Goal: Information Seeking & Learning: Learn about a topic

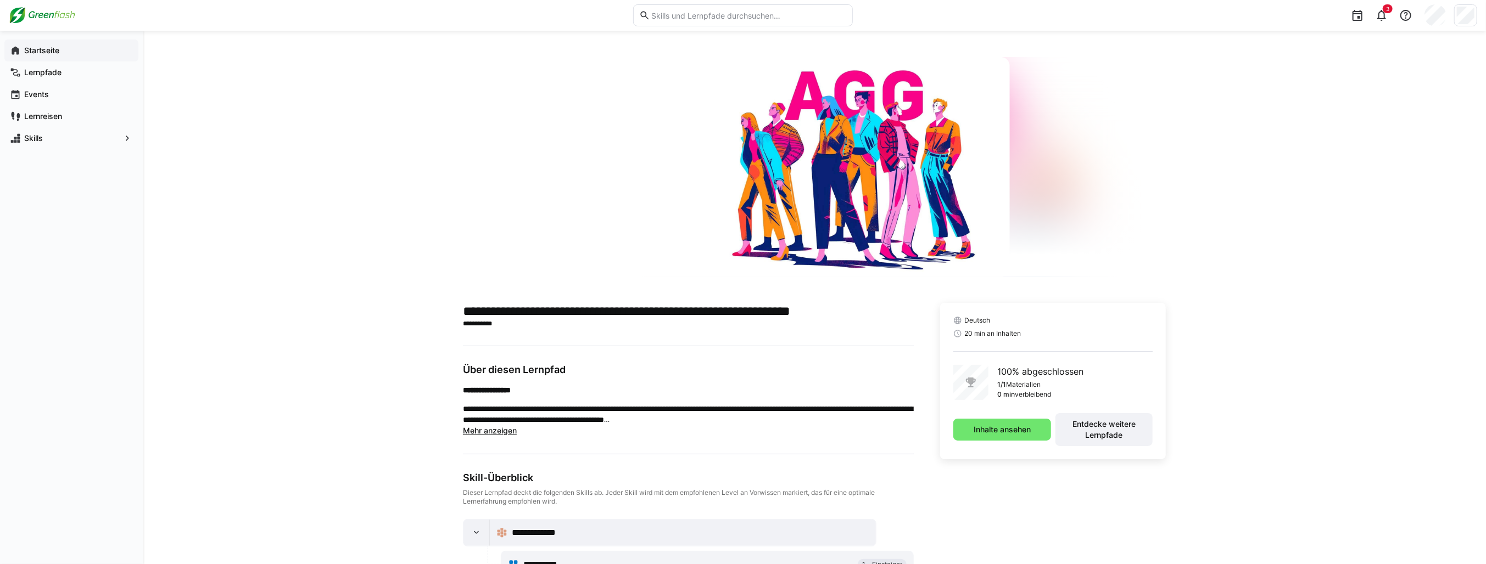
click at [64, 51] on span "Startseite" at bounding box center [78, 50] width 110 height 11
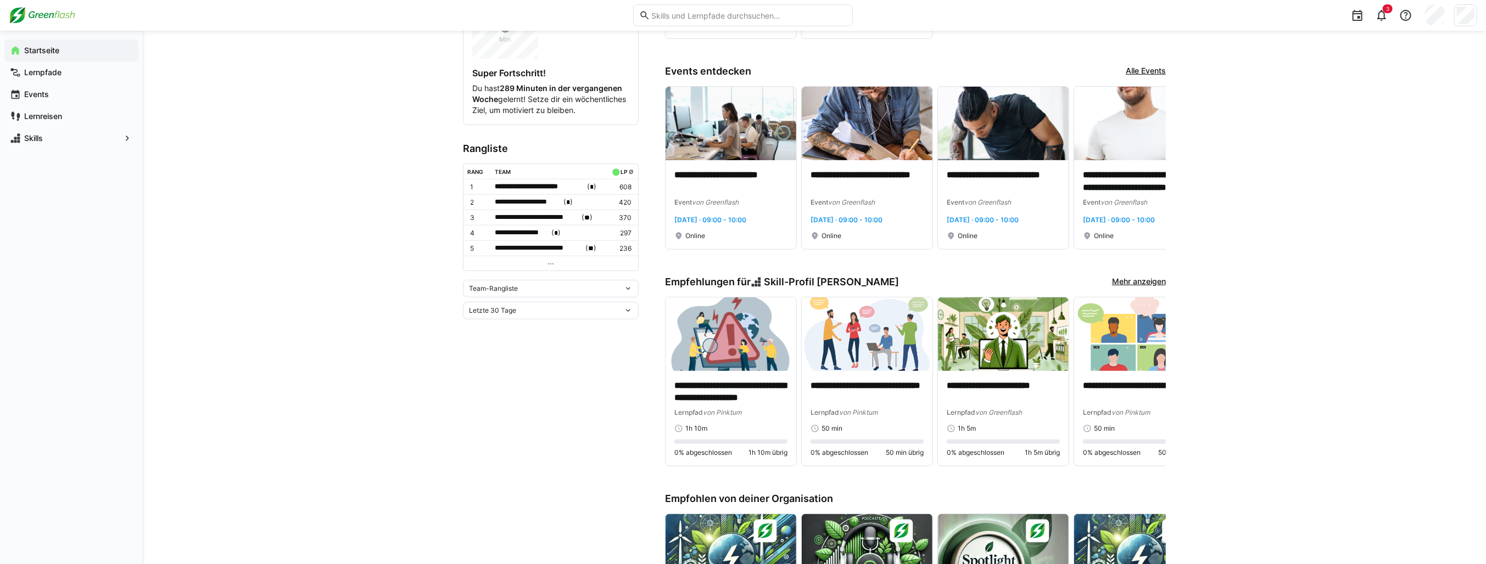
scroll to position [329, 0]
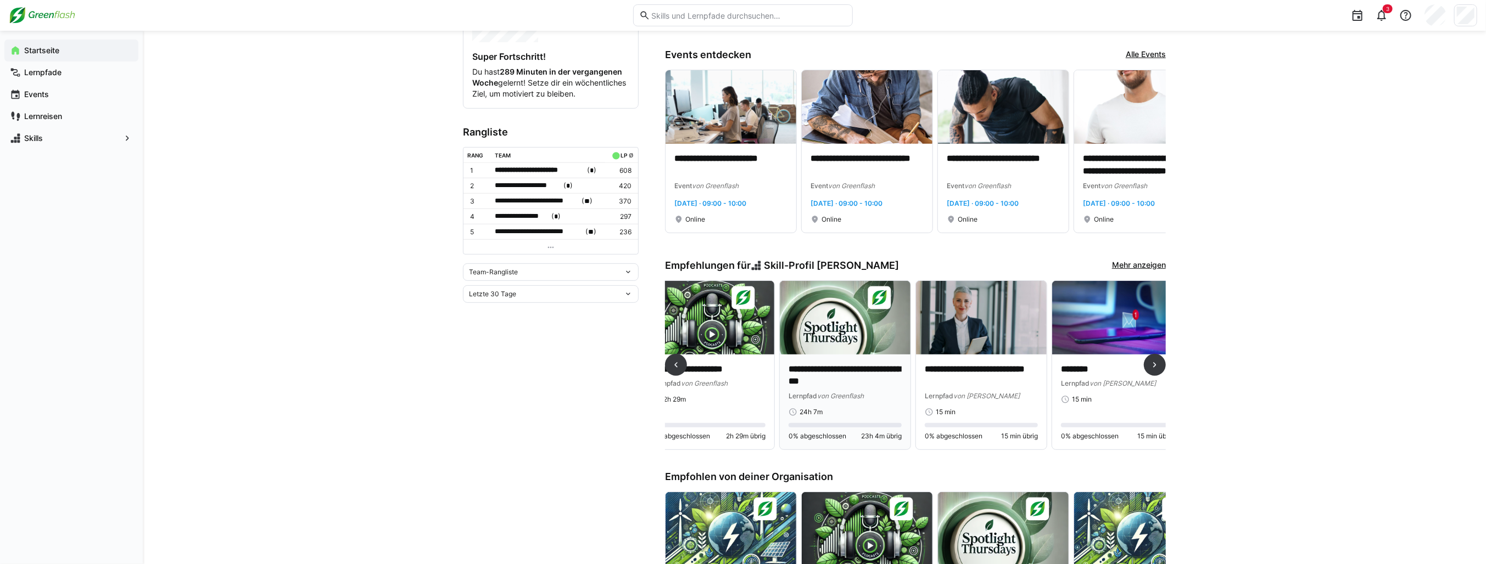
click at [852, 329] on img at bounding box center [845, 318] width 131 height 74
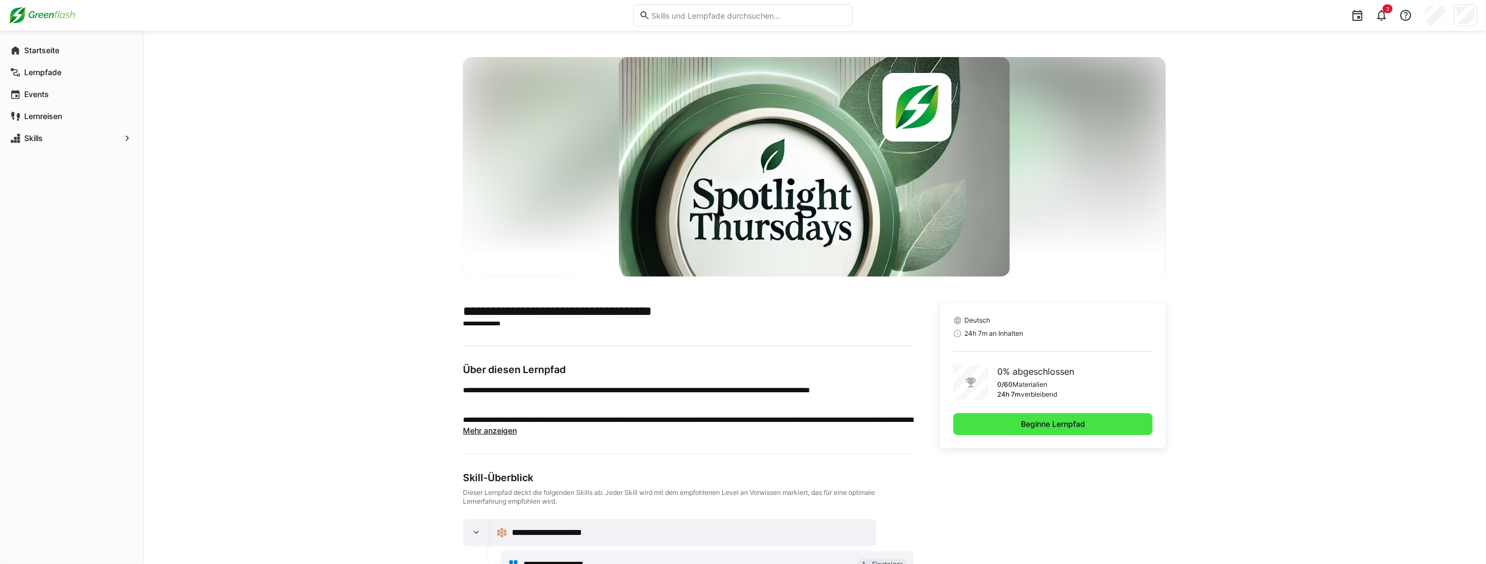
click at [1048, 430] on span "Beginne Lernpfad" at bounding box center [1052, 424] width 199 height 22
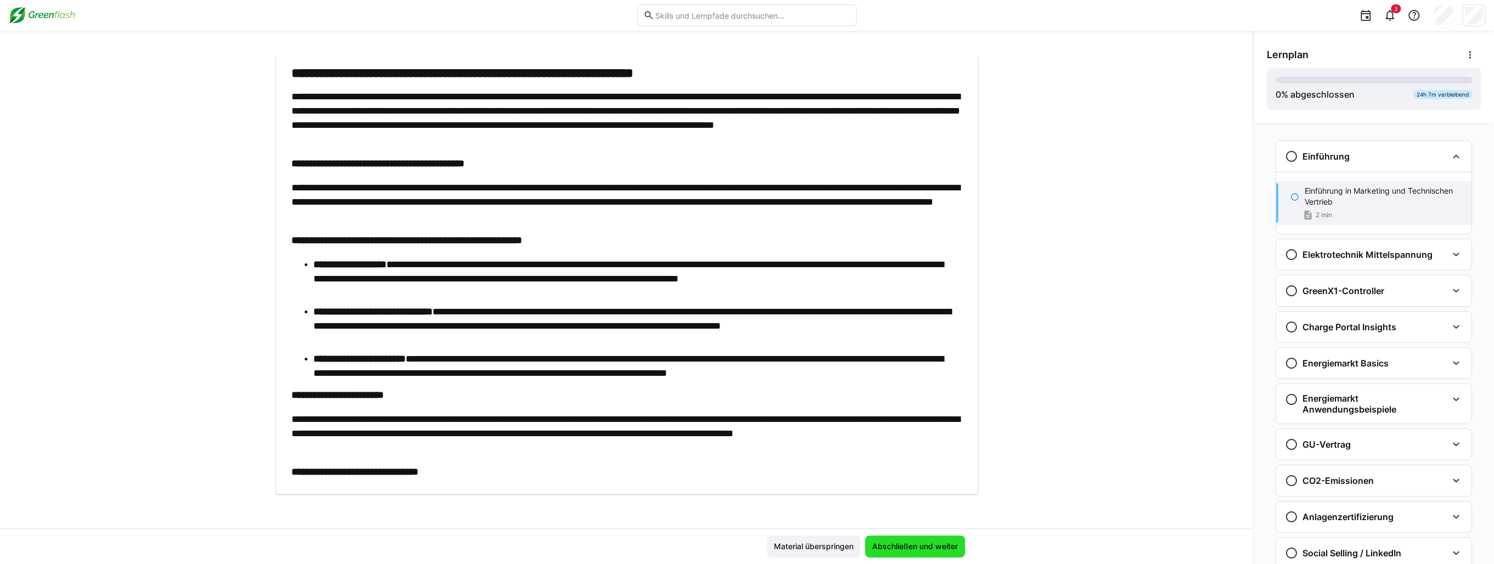
click at [898, 541] on span "Abschließen und weiter" at bounding box center [915, 546] width 89 height 11
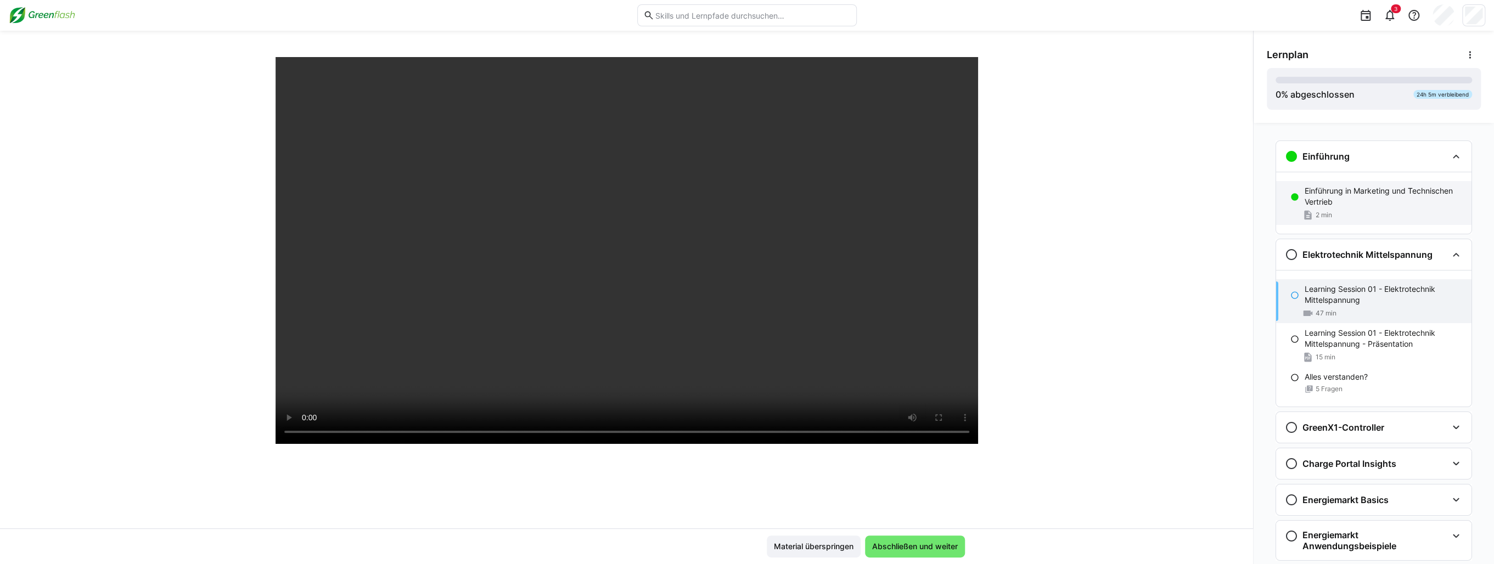
click at [1366, 201] on p "Einführung in Marketing und Technischen Vertrieb" at bounding box center [1384, 197] width 158 height 22
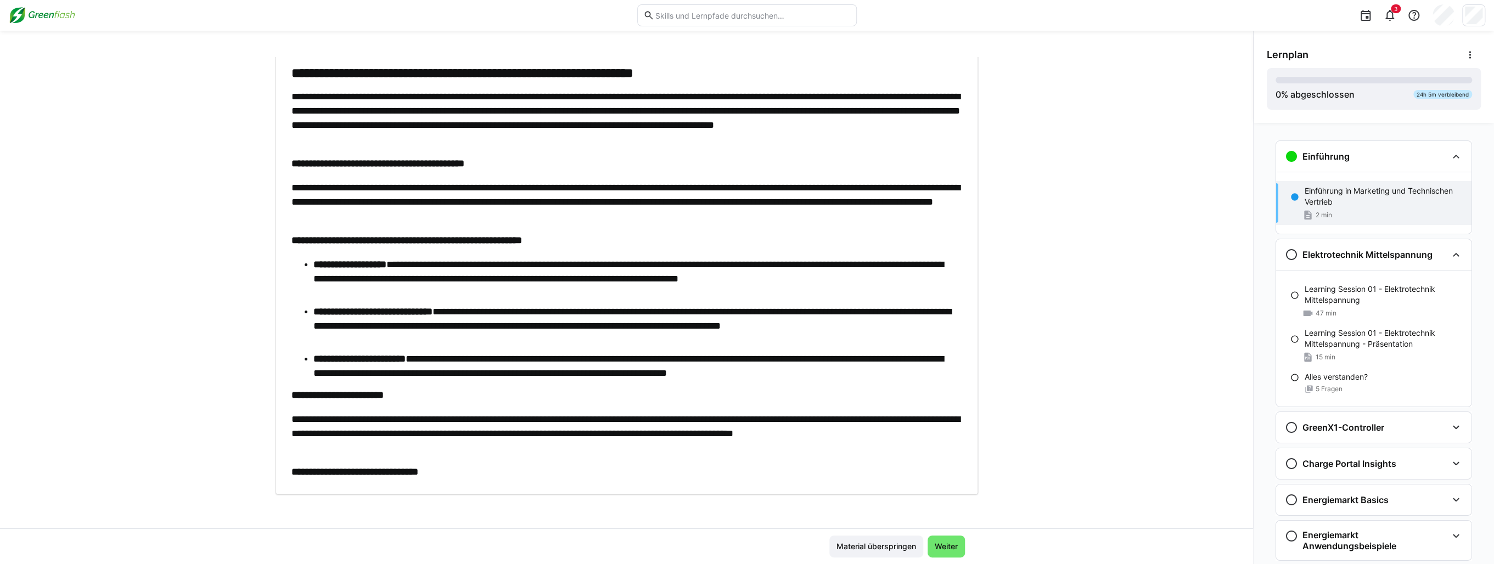
scroll to position [18, 0]
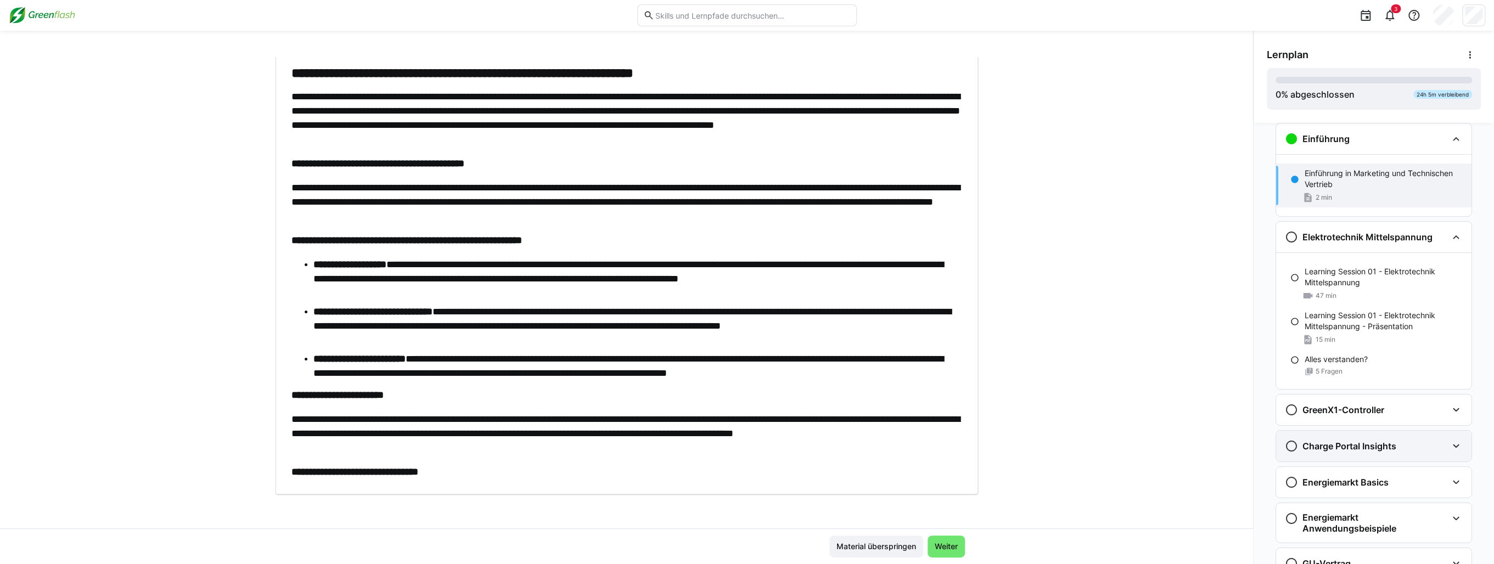
click at [1377, 450] on h3 "Charge Portal Insights" at bounding box center [1350, 446] width 94 height 11
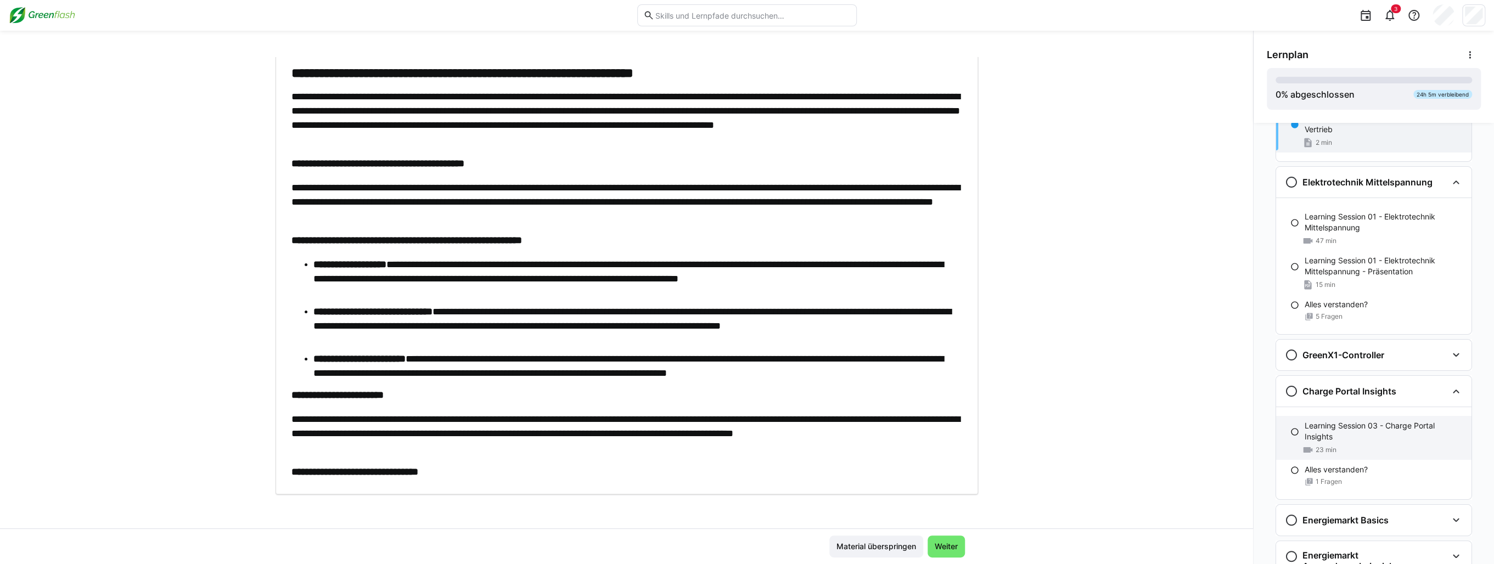
click at [1338, 428] on p "Learning Session 03 - Charge Portal Insights" at bounding box center [1384, 432] width 158 height 22
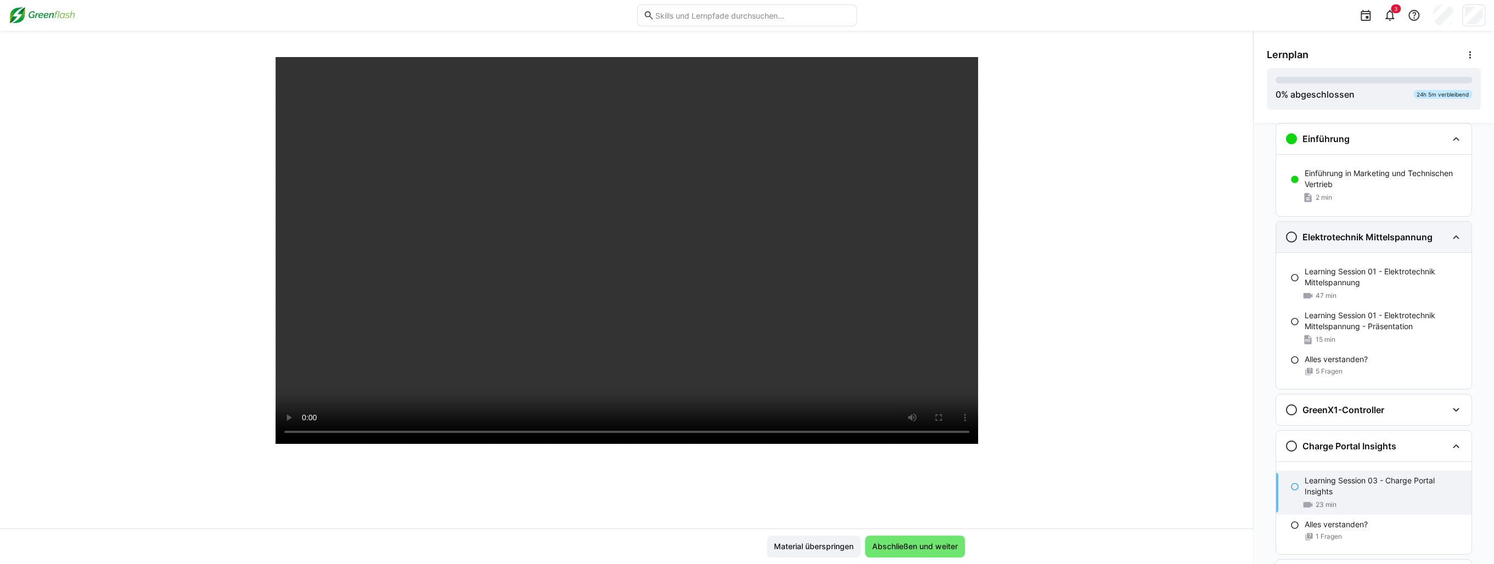
scroll to position [0, 0]
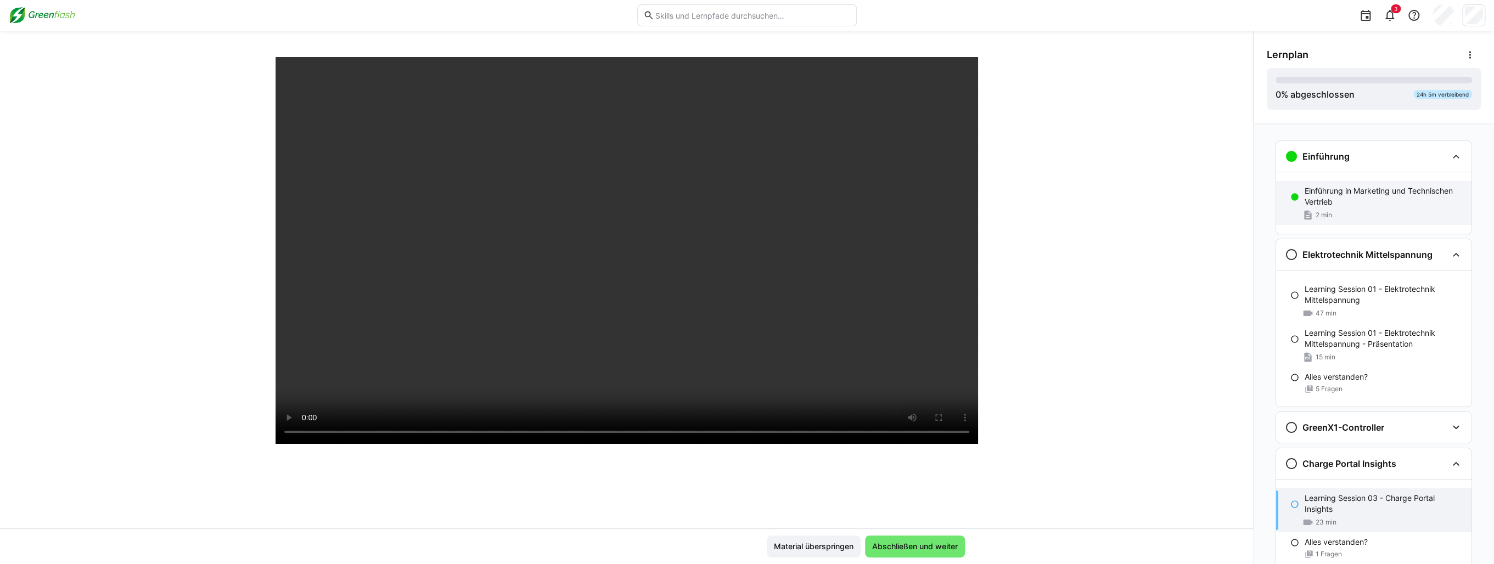
click at [1336, 201] on p "Einführung in Marketing und Technischen Vertrieb" at bounding box center [1384, 197] width 158 height 22
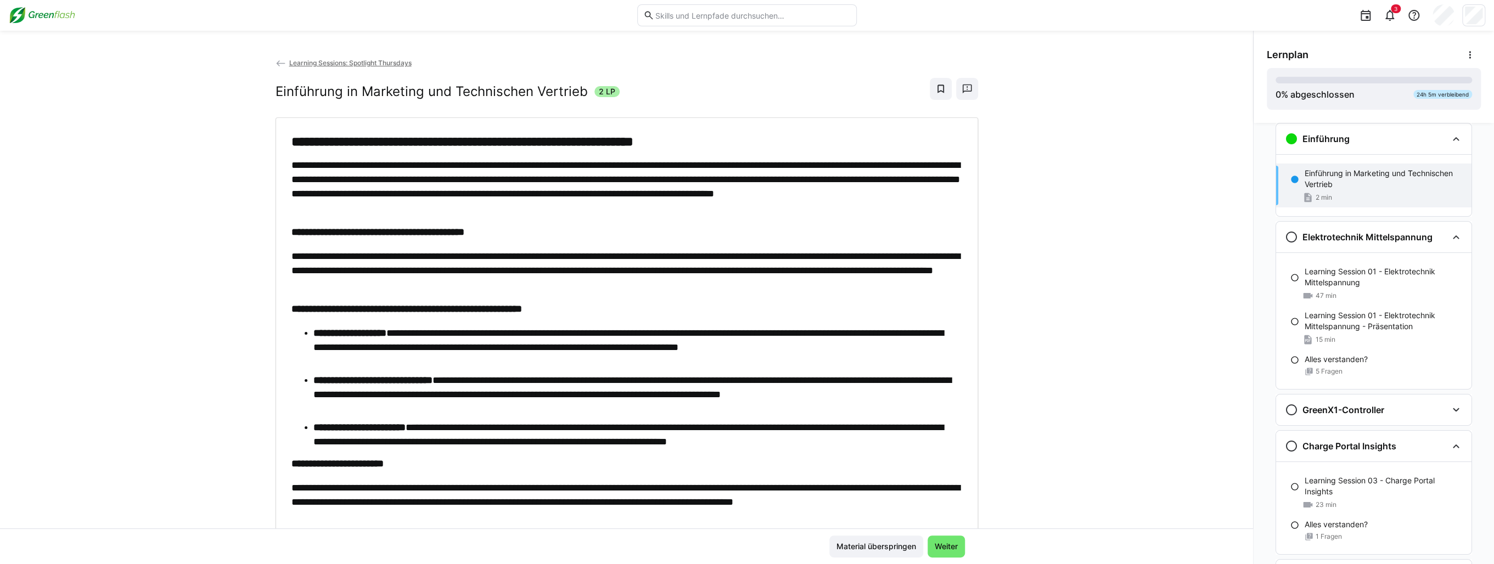
click at [376, 57] on app-back-navigation "Learning Sessions: Spotlight Thursdays" at bounding box center [627, 63] width 703 height 12
click at [372, 64] on span "Learning Sessions: Spotlight Thursdays" at bounding box center [350, 63] width 122 height 8
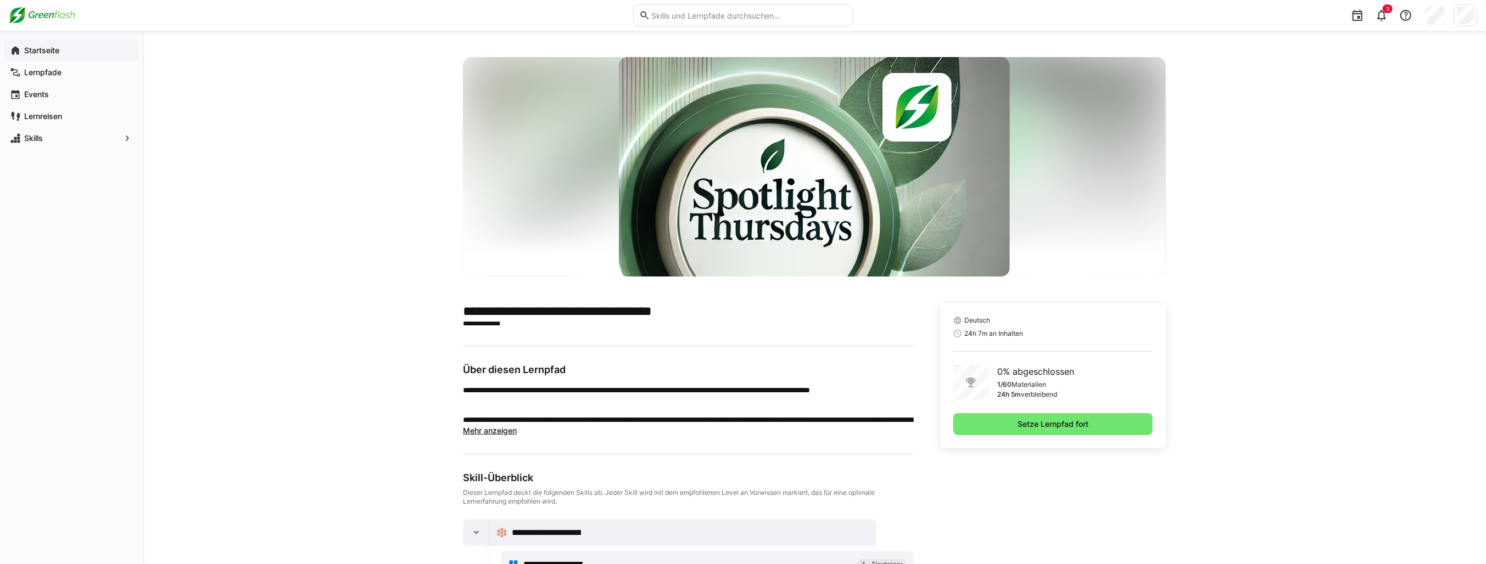
click at [0, 0] on app-navigation-label "Startseite" at bounding box center [0, 0] width 0 height 0
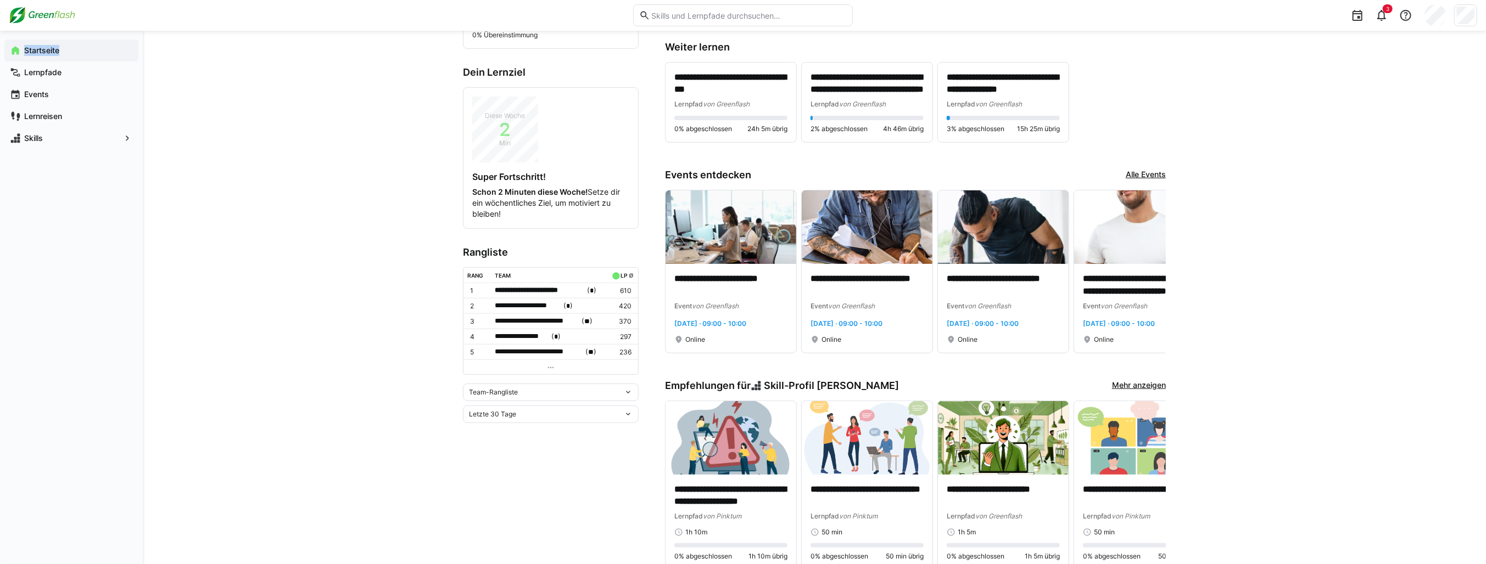
scroll to position [220, 0]
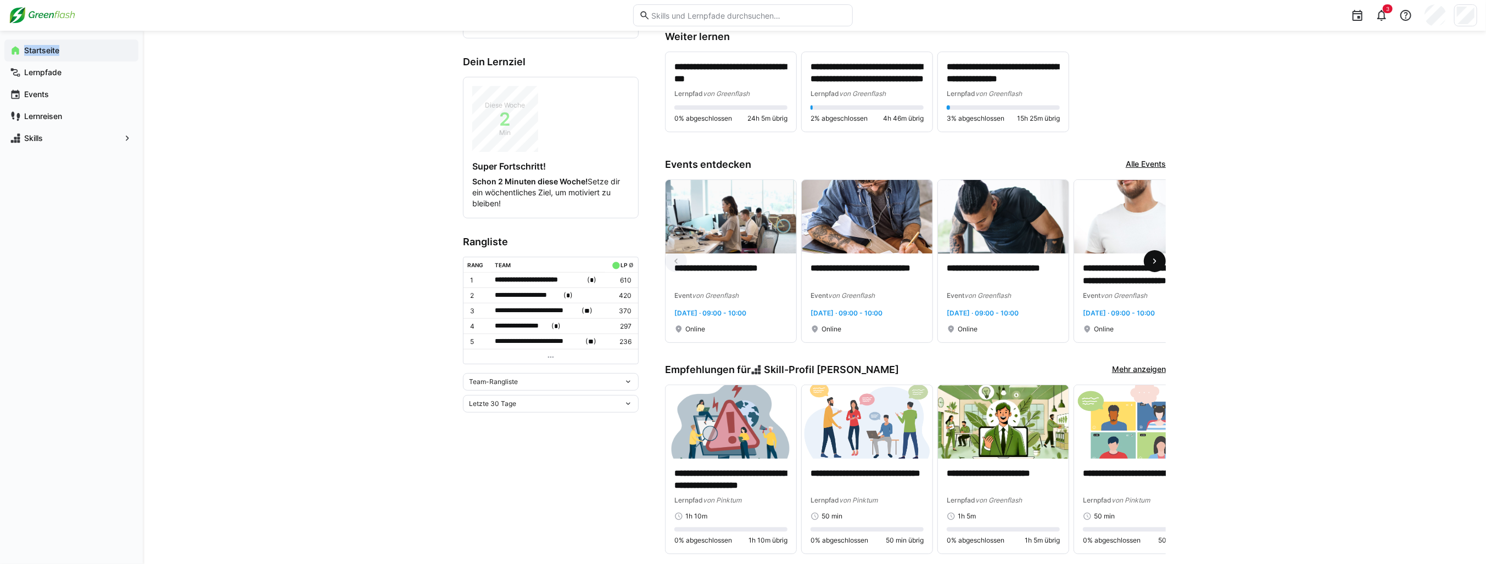
click at [1150, 261] on eds-icon at bounding box center [1154, 261] width 11 height 11
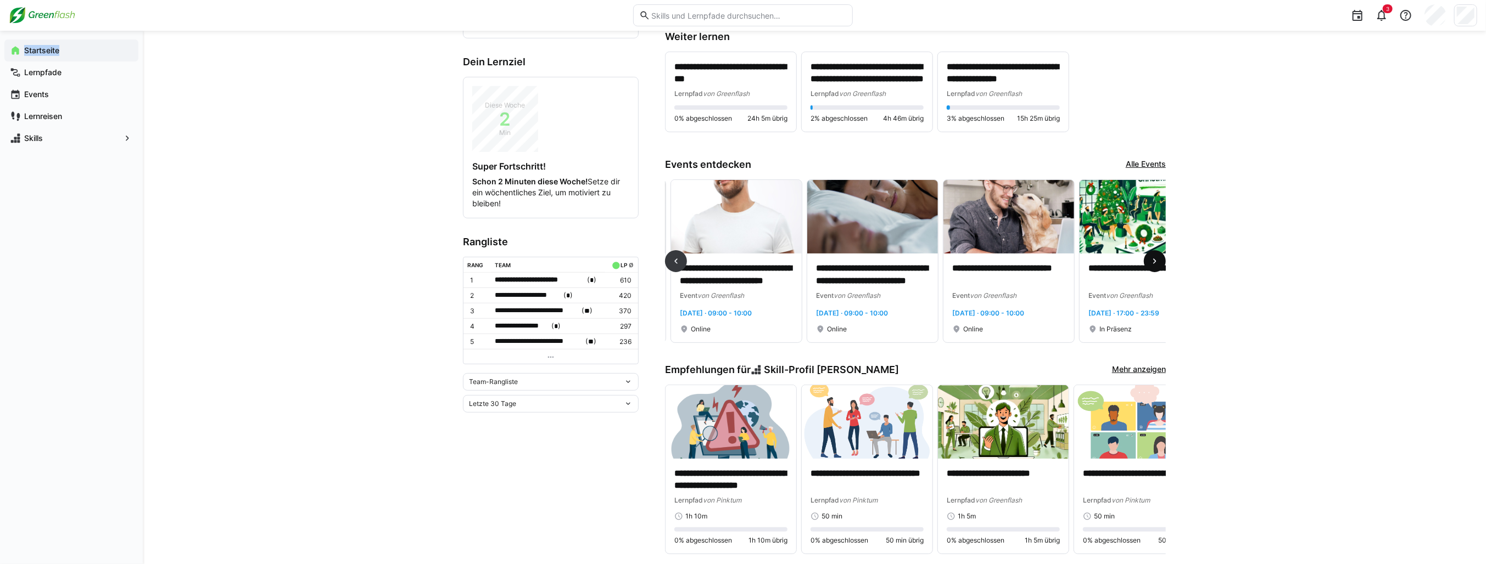
scroll to position [0, 408]
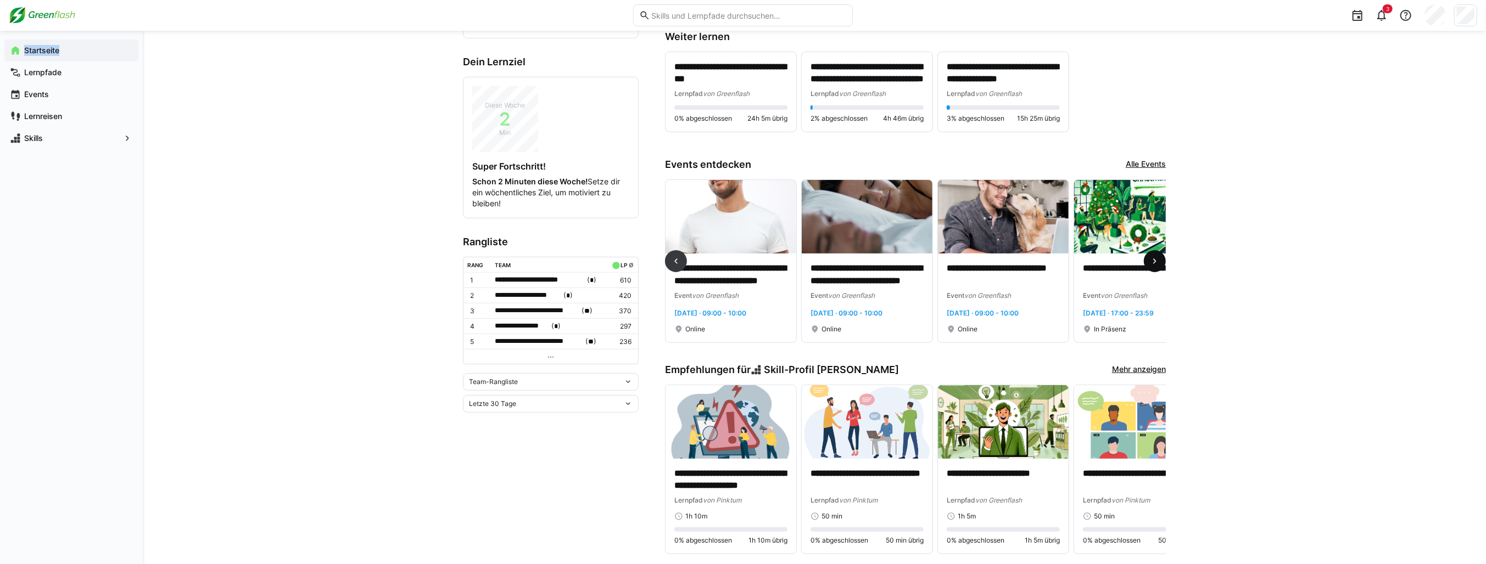
click at [1150, 261] on eds-icon at bounding box center [1154, 261] width 11 height 11
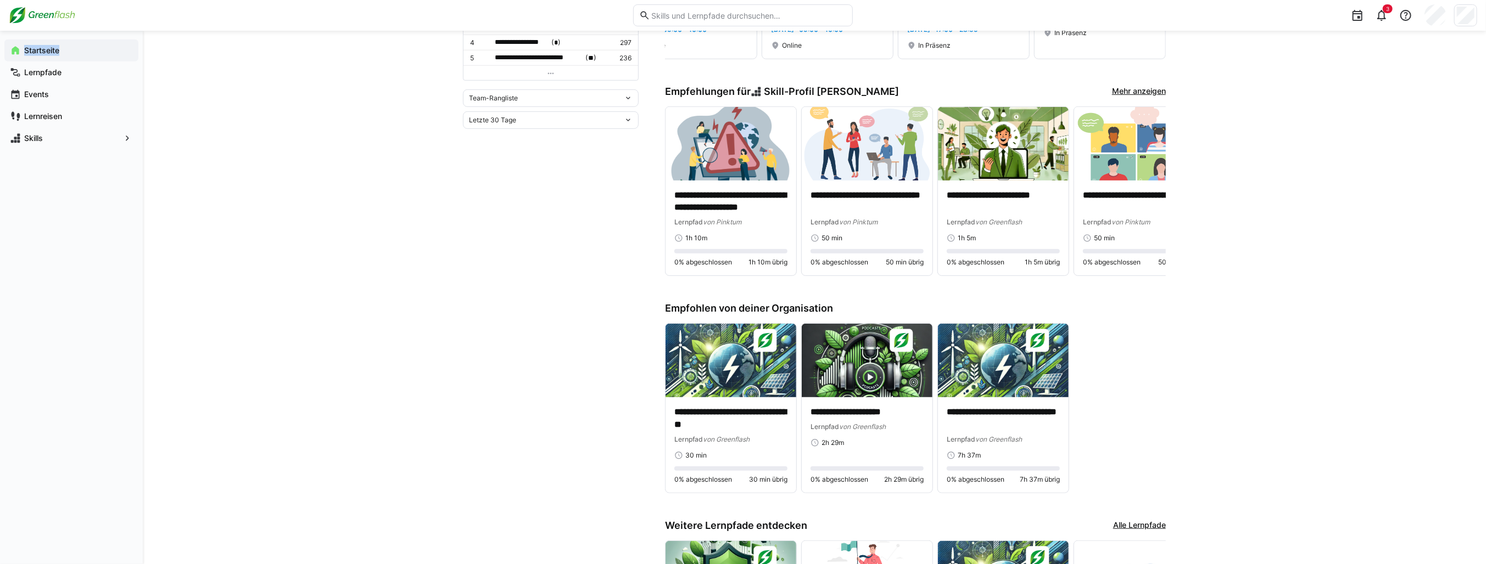
scroll to position [439, 0]
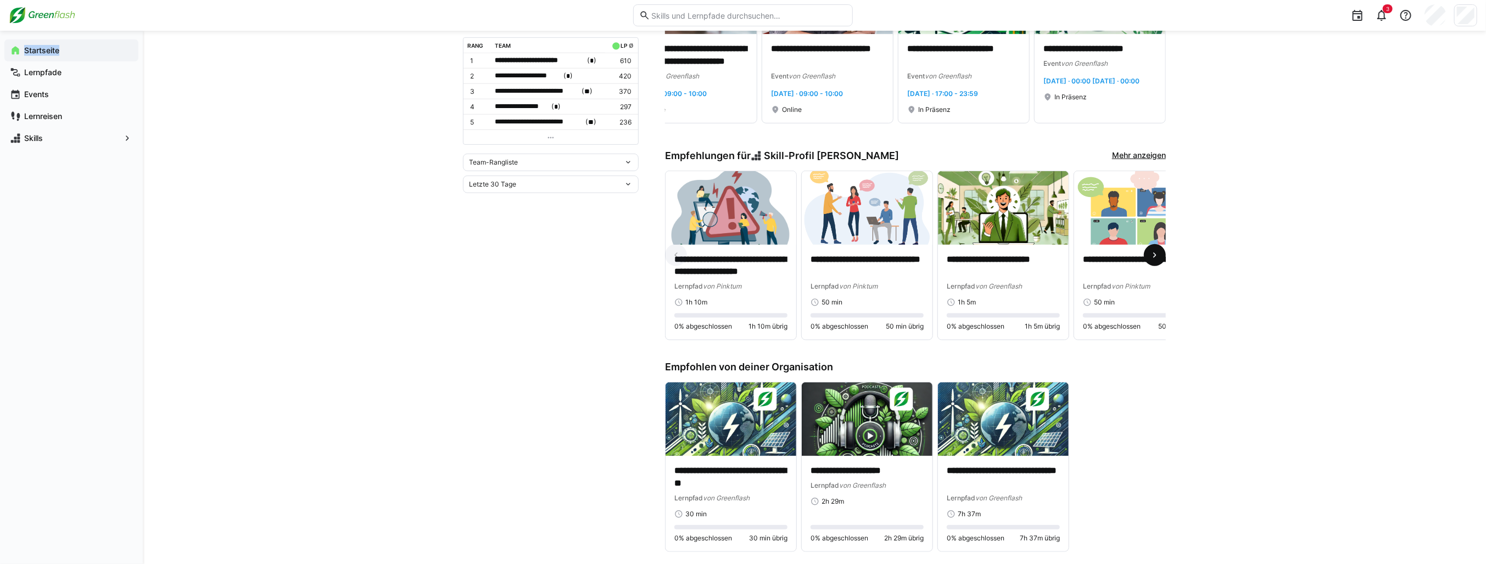
click at [1155, 258] on eds-icon at bounding box center [1154, 255] width 11 height 11
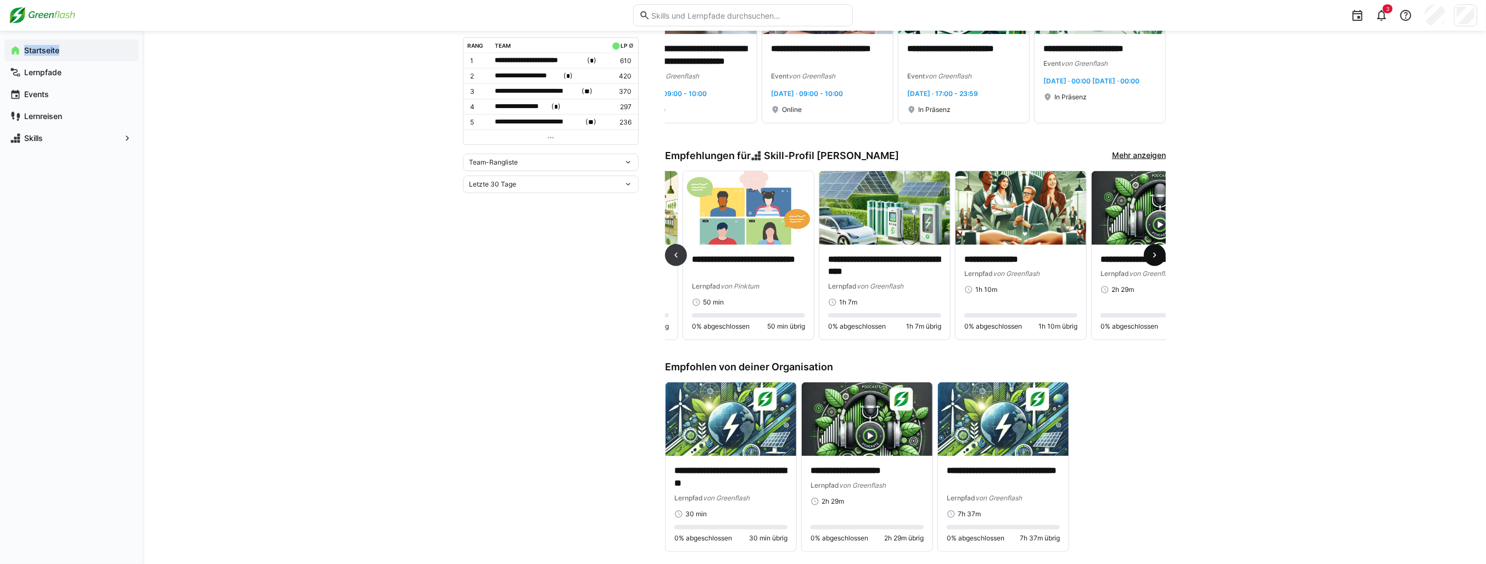
scroll to position [0, 408]
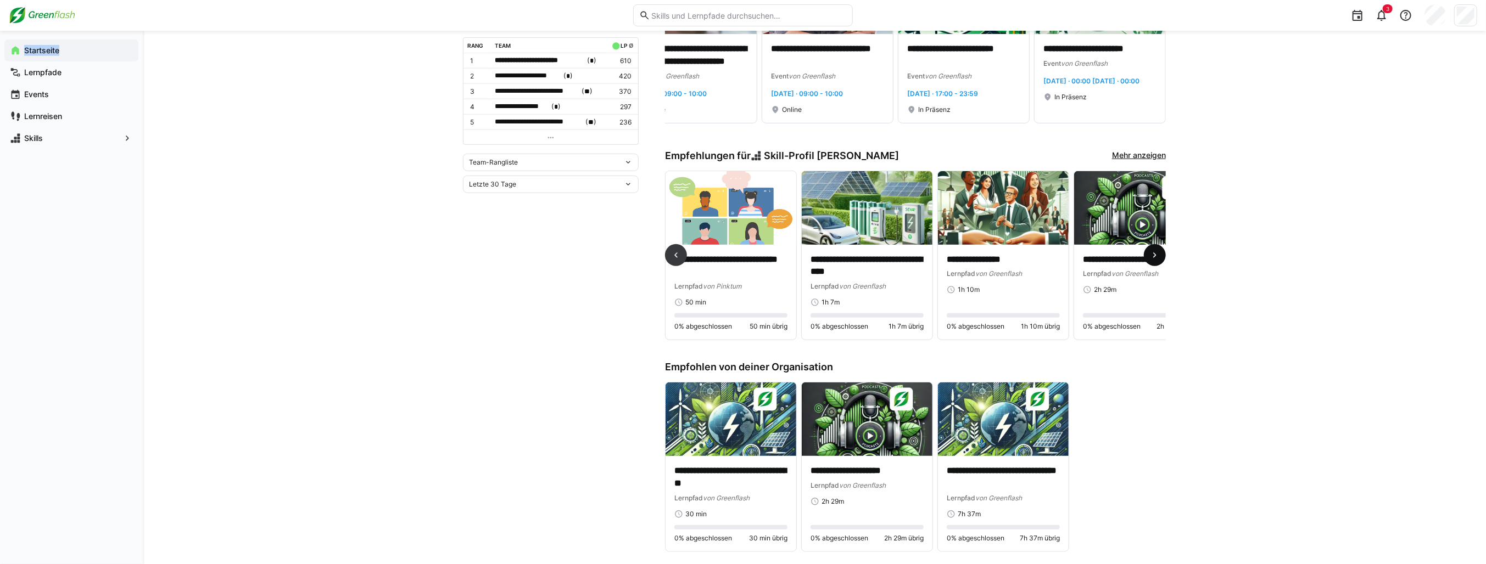
click at [1155, 259] on eds-icon at bounding box center [1154, 255] width 11 height 11
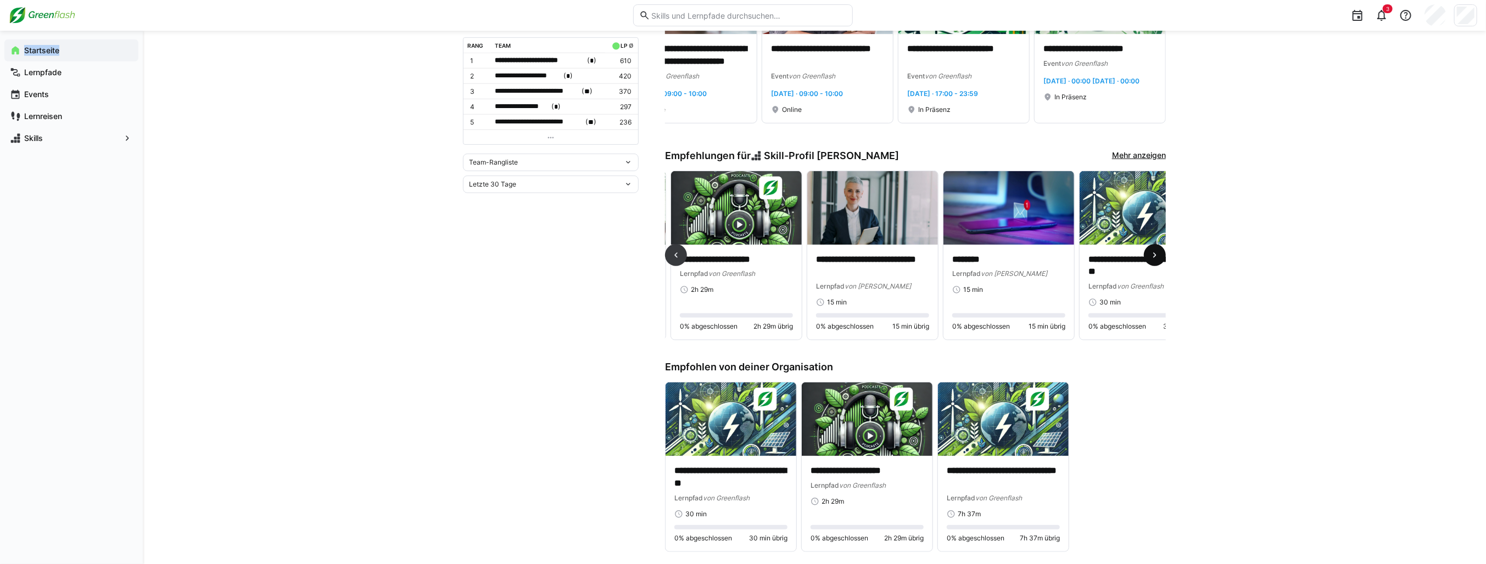
scroll to position [0, 817]
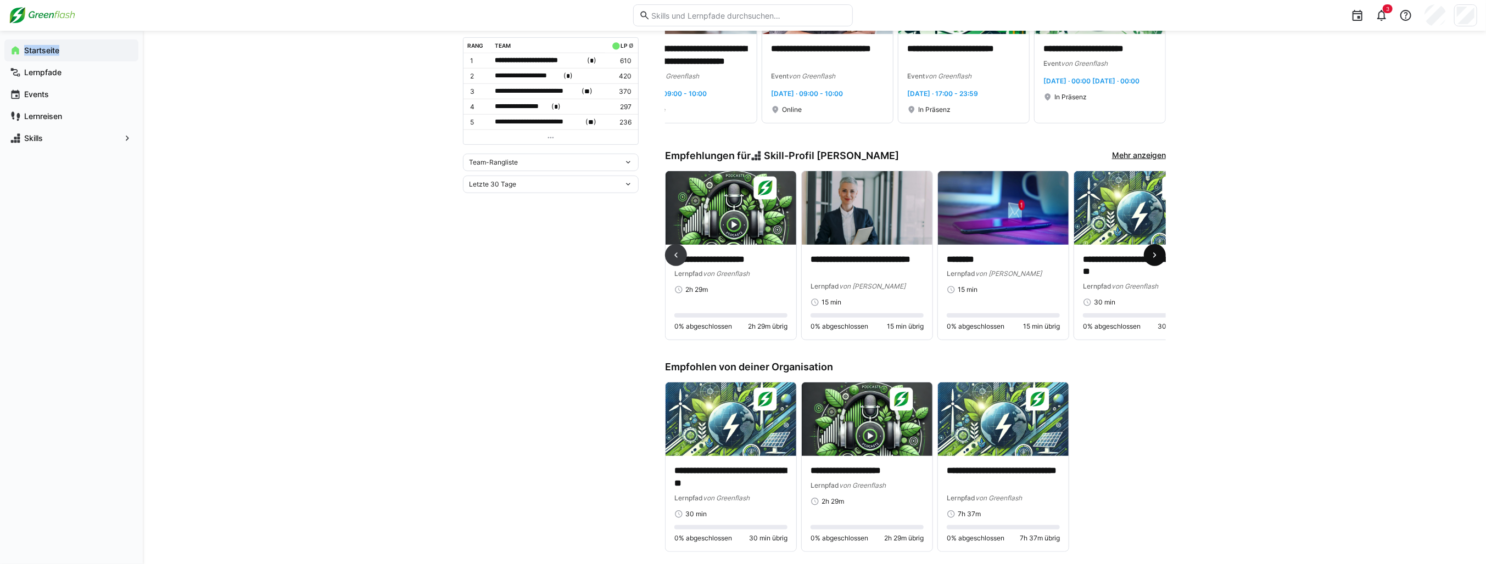
click at [1155, 259] on eds-icon at bounding box center [1154, 255] width 11 height 11
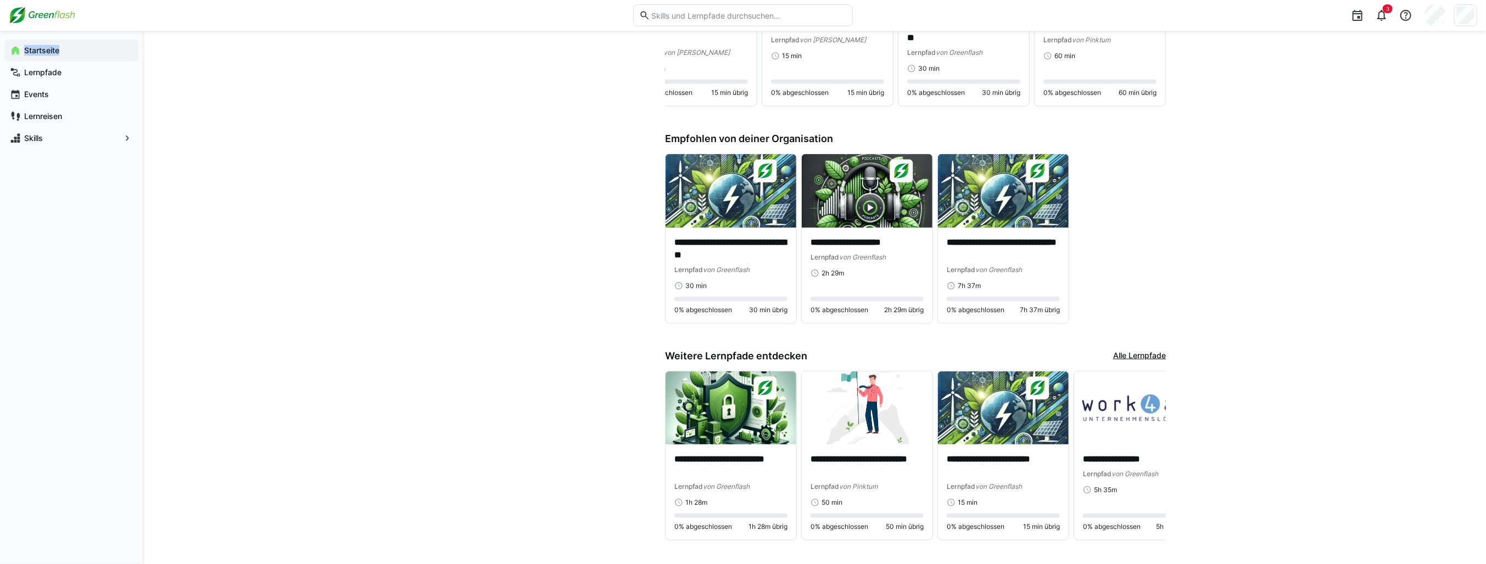
scroll to position [690, 0]
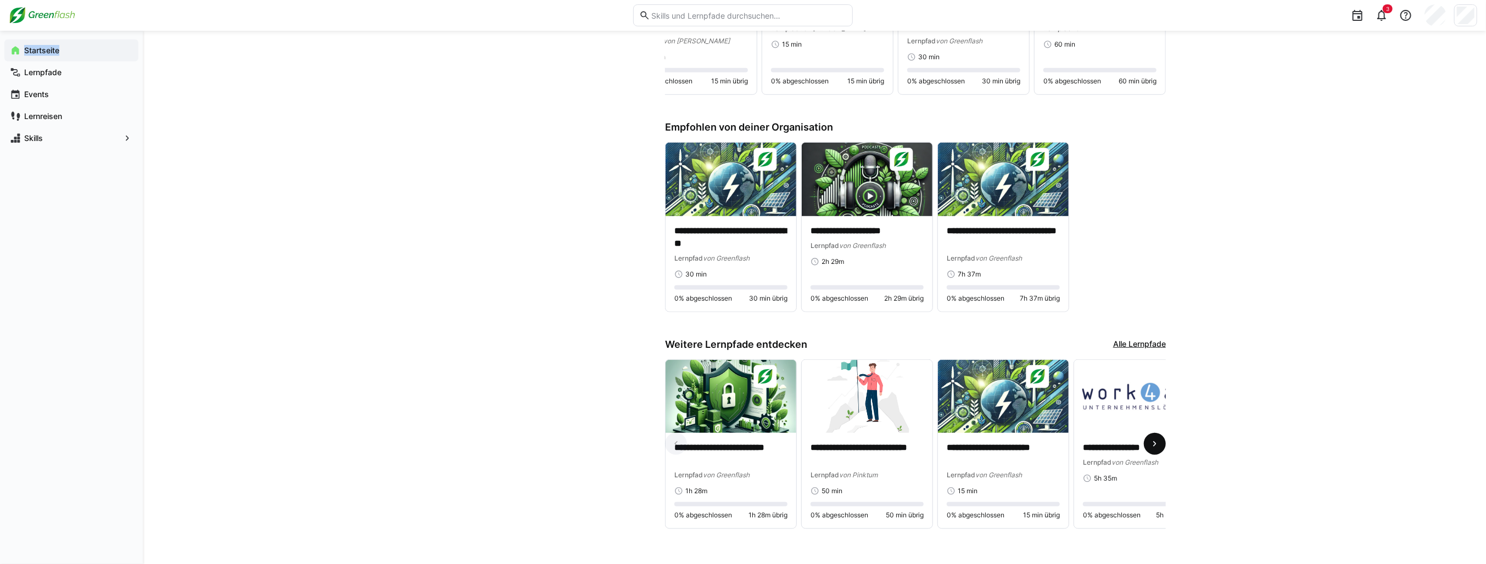
click at [1160, 440] on span at bounding box center [1155, 444] width 22 height 22
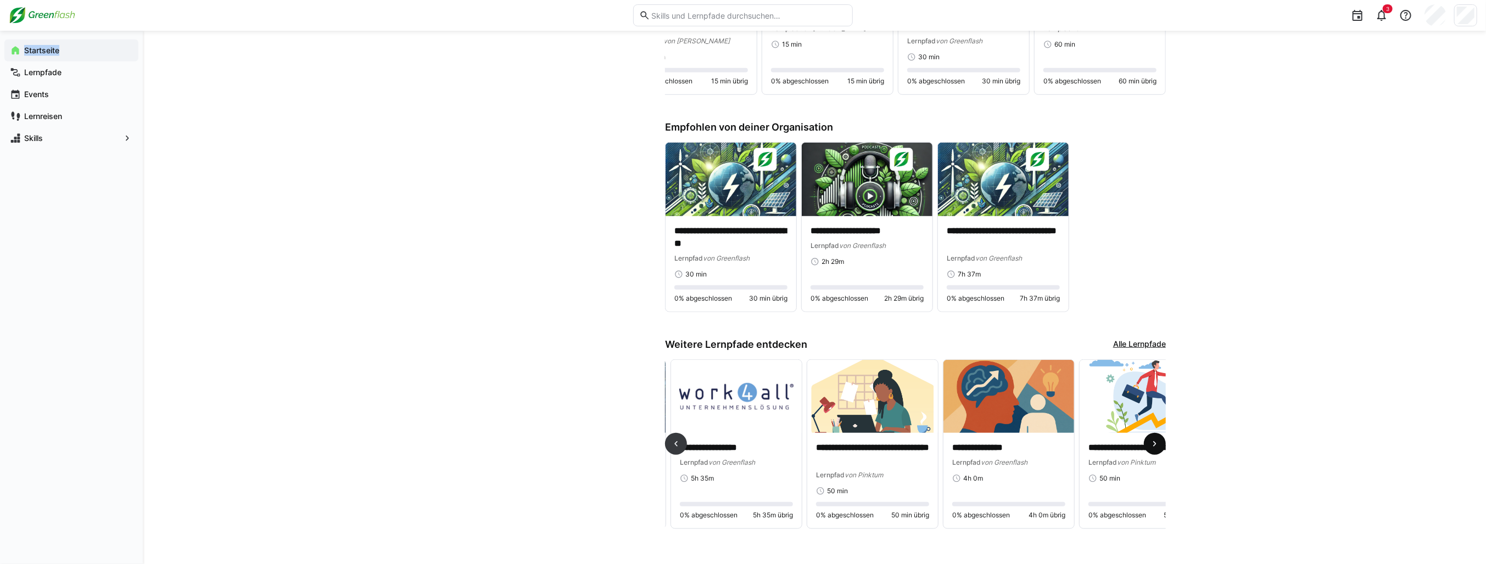
scroll to position [0, 408]
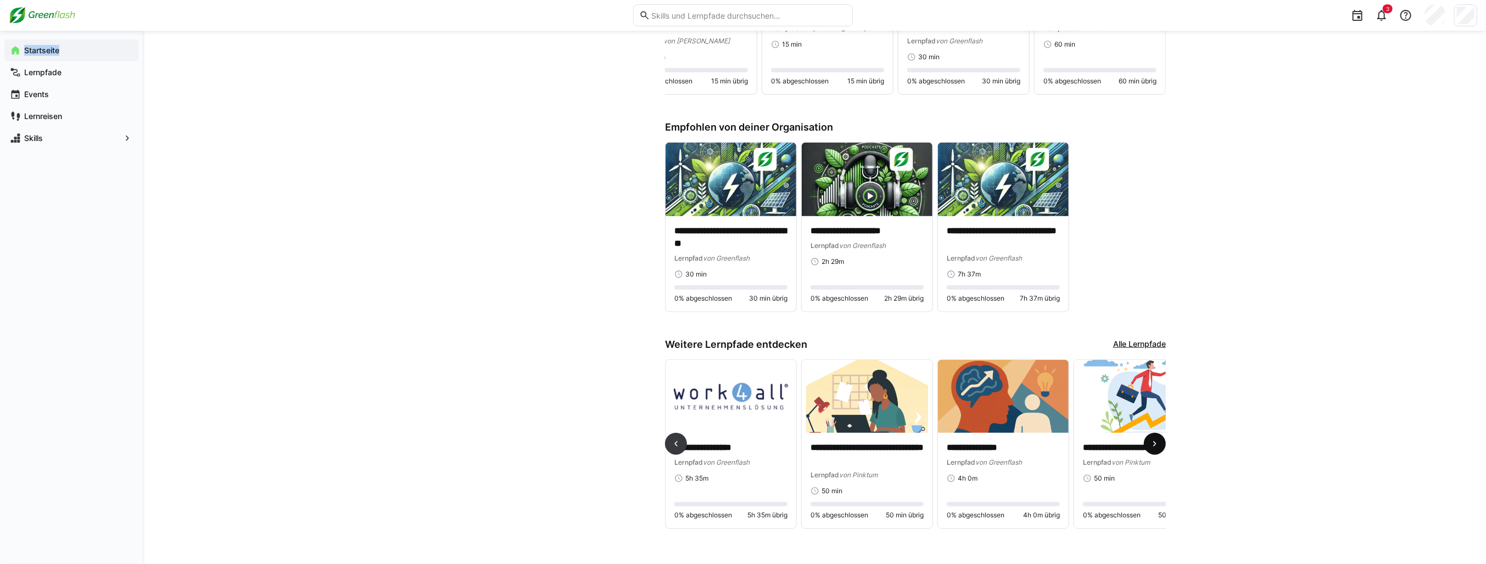
click at [1160, 438] on span at bounding box center [1155, 444] width 22 height 22
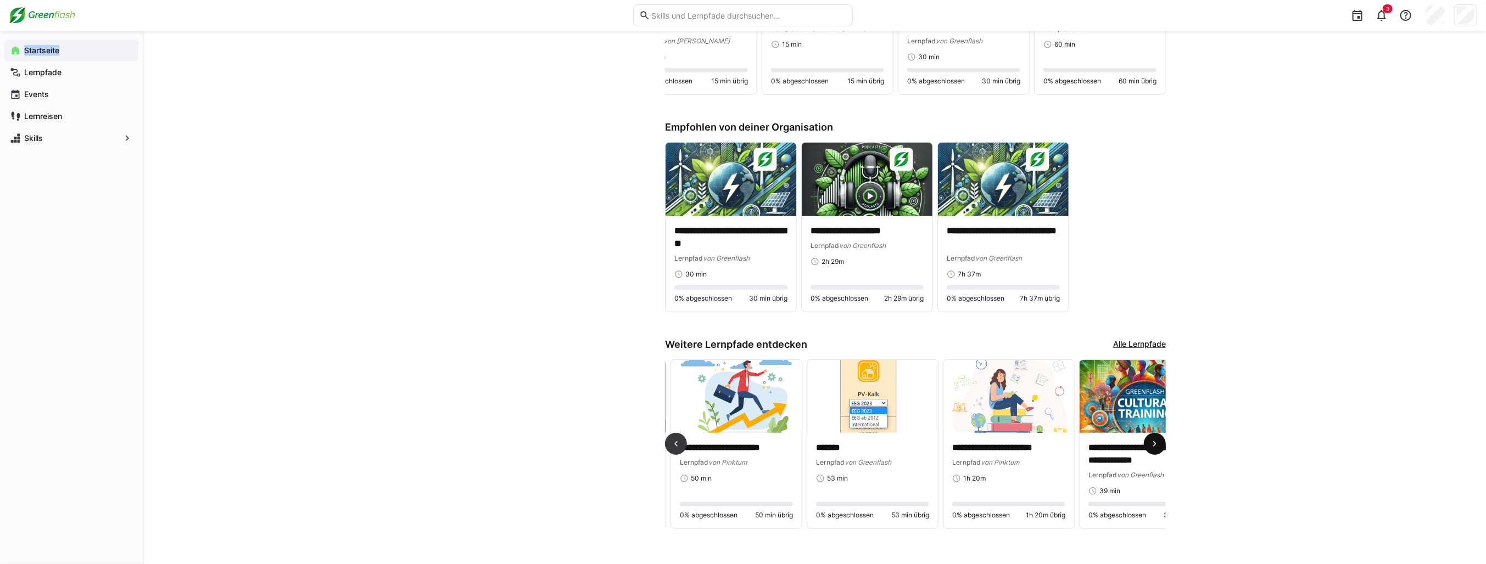
scroll to position [0, 817]
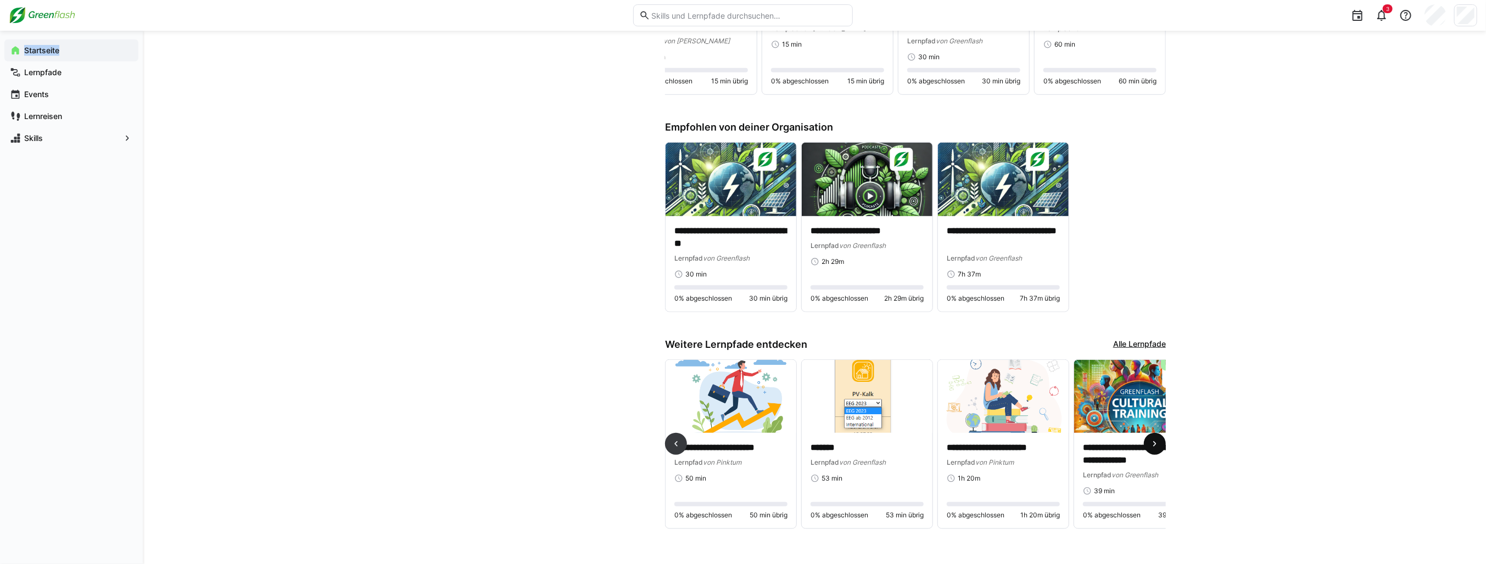
click at [1155, 439] on eds-icon at bounding box center [1154, 444] width 11 height 11
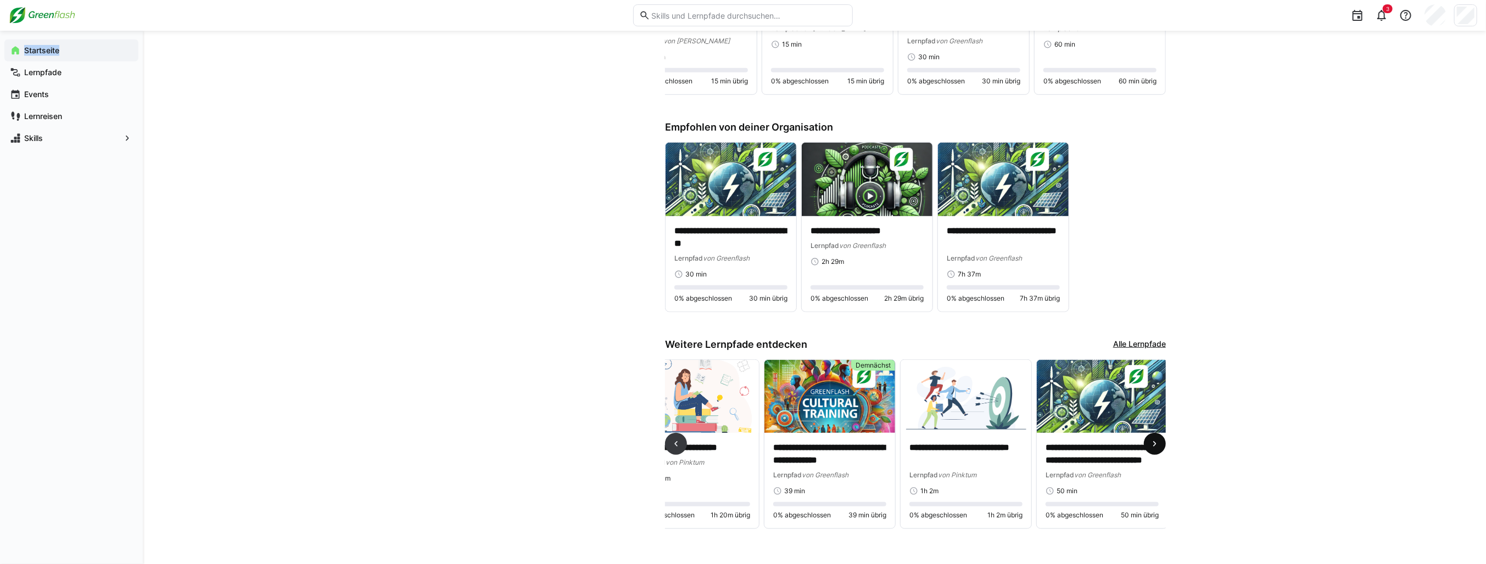
scroll to position [0, 1129]
click at [848, 405] on img at bounding box center [827, 397] width 131 height 74
click at [842, 405] on img at bounding box center [827, 397] width 131 height 74
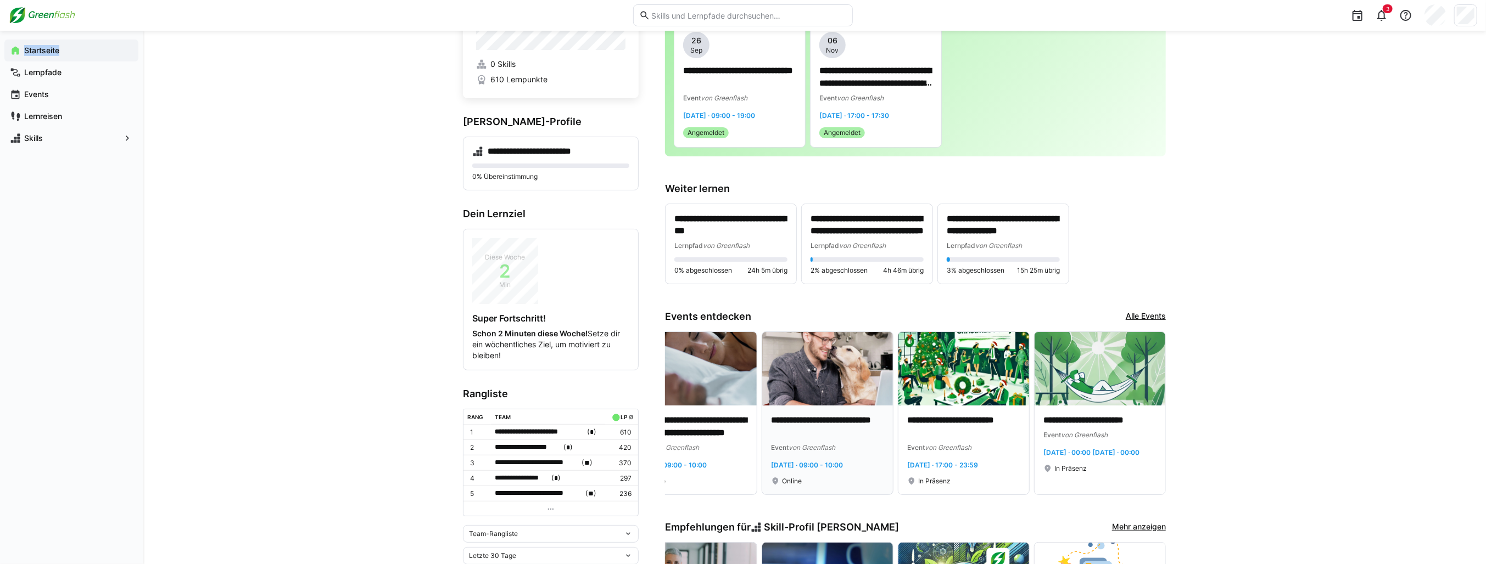
scroll to position [0, 0]
